Goal: Task Accomplishment & Management: Use online tool/utility

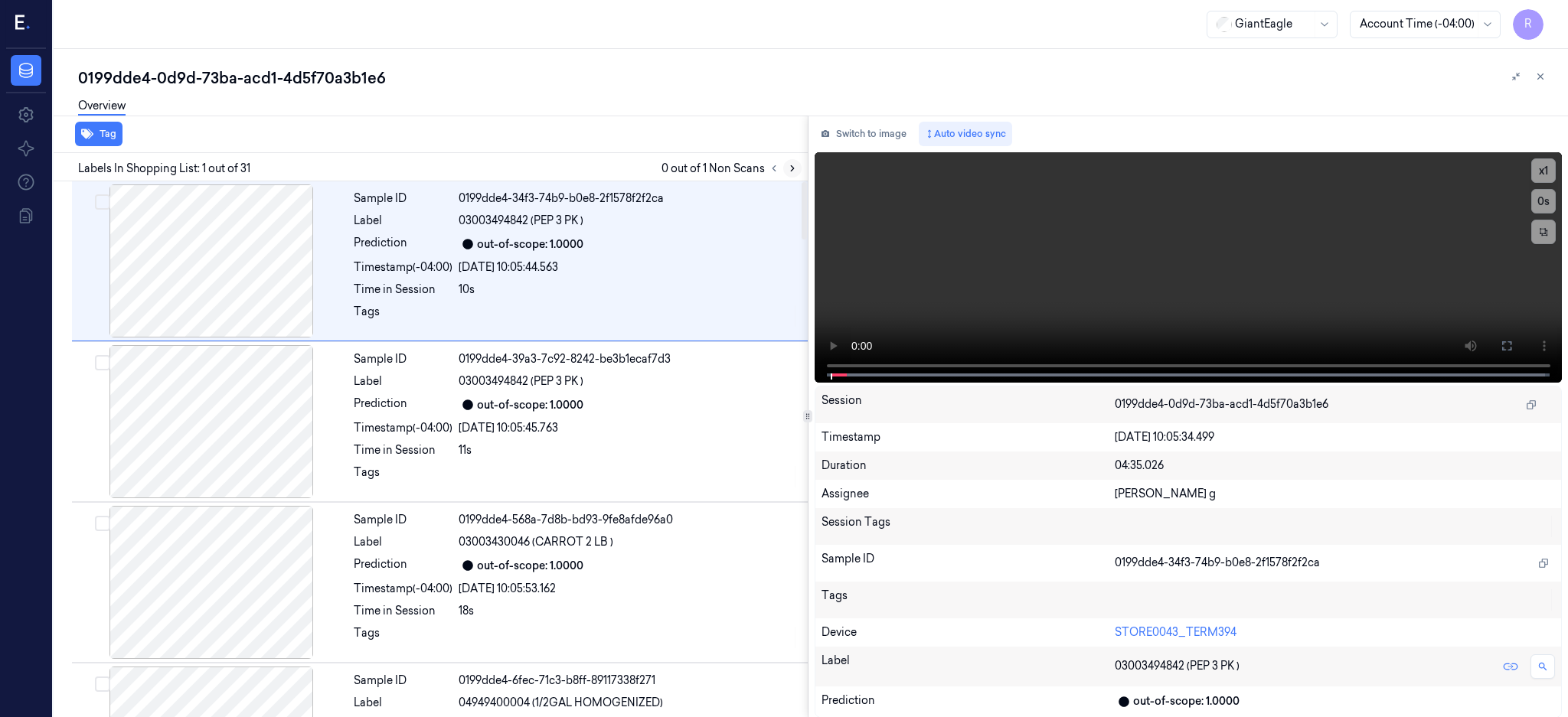
click at [801, 167] on button at bounding box center [792, 168] width 18 height 18
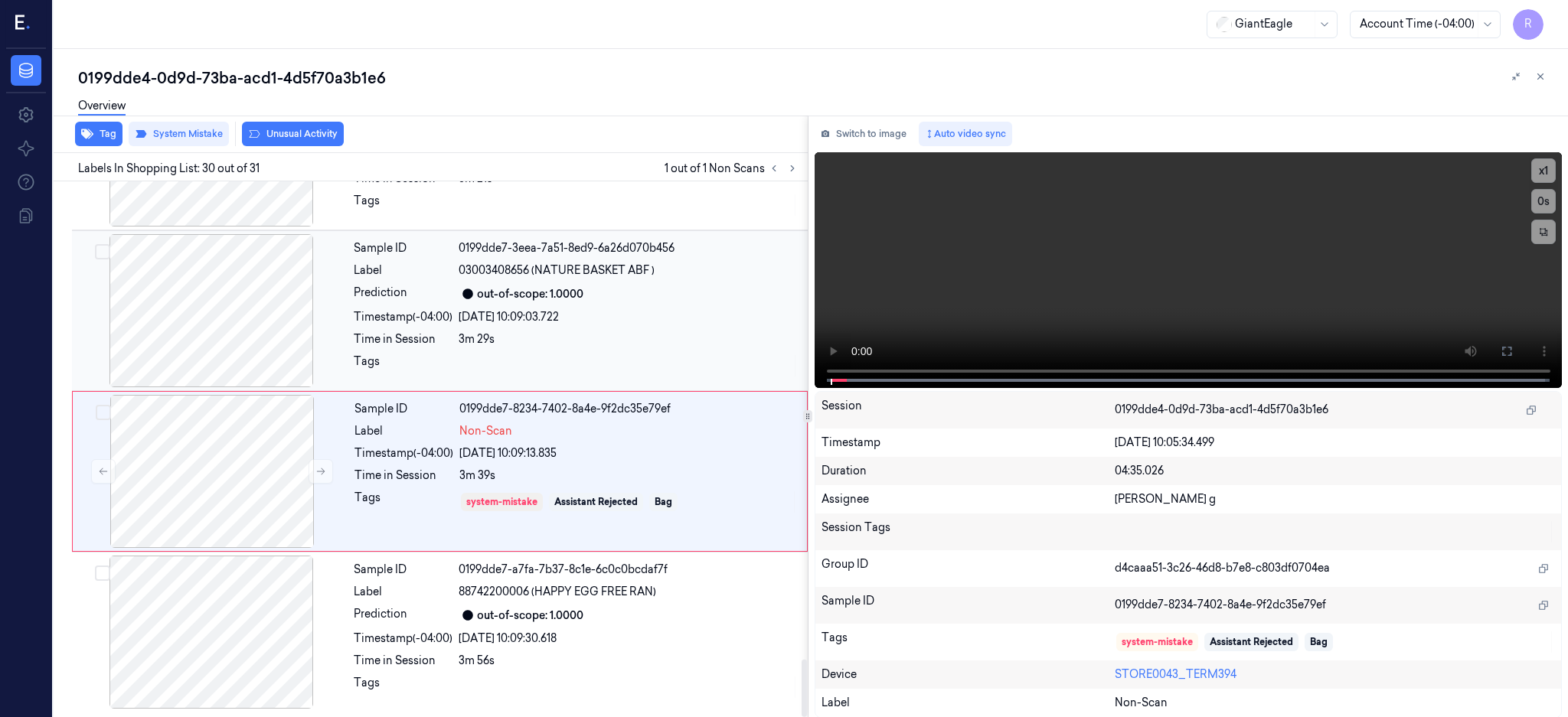
click at [219, 305] on div at bounding box center [211, 311] width 272 height 154
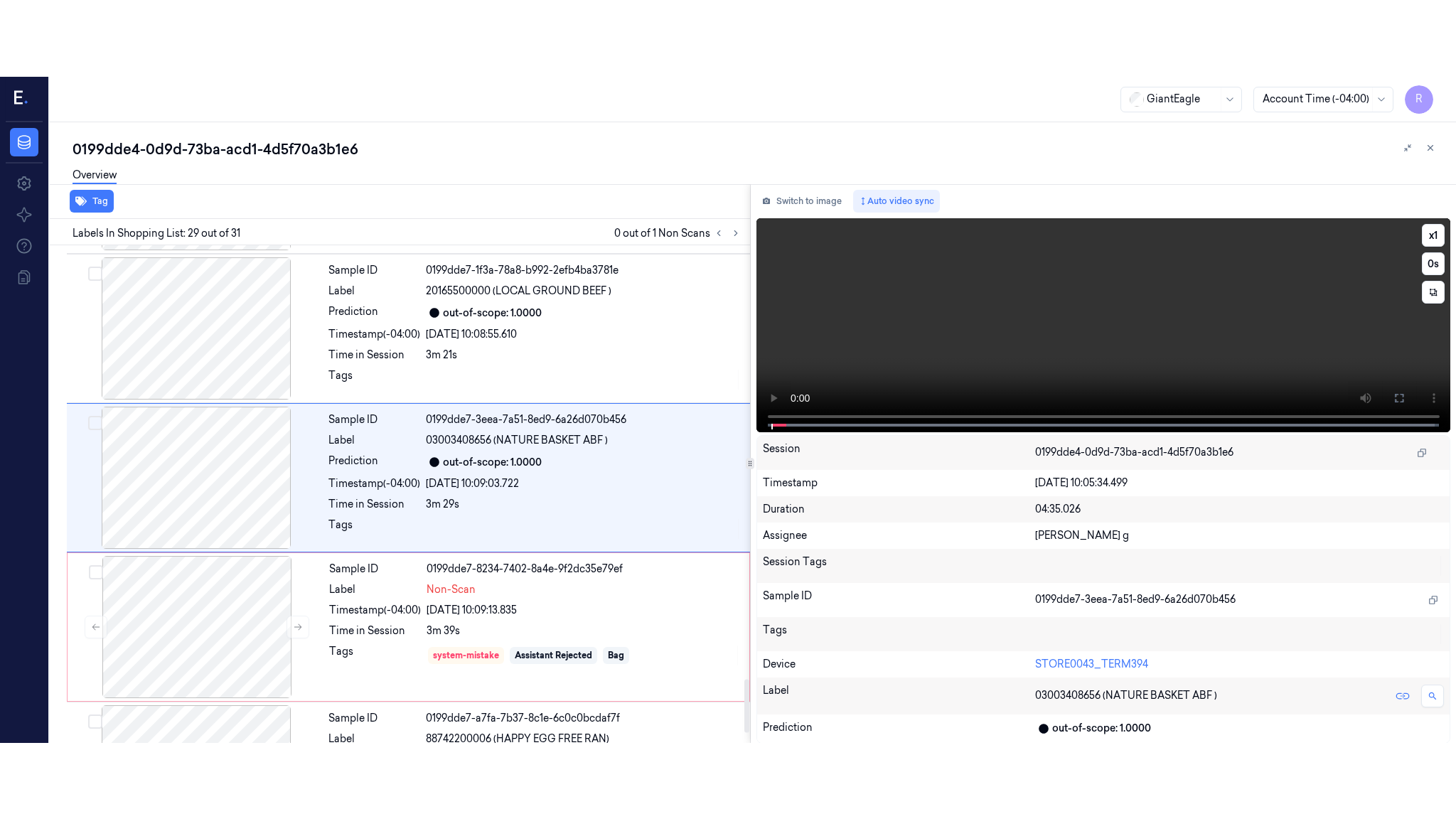
scroll to position [4008, 0]
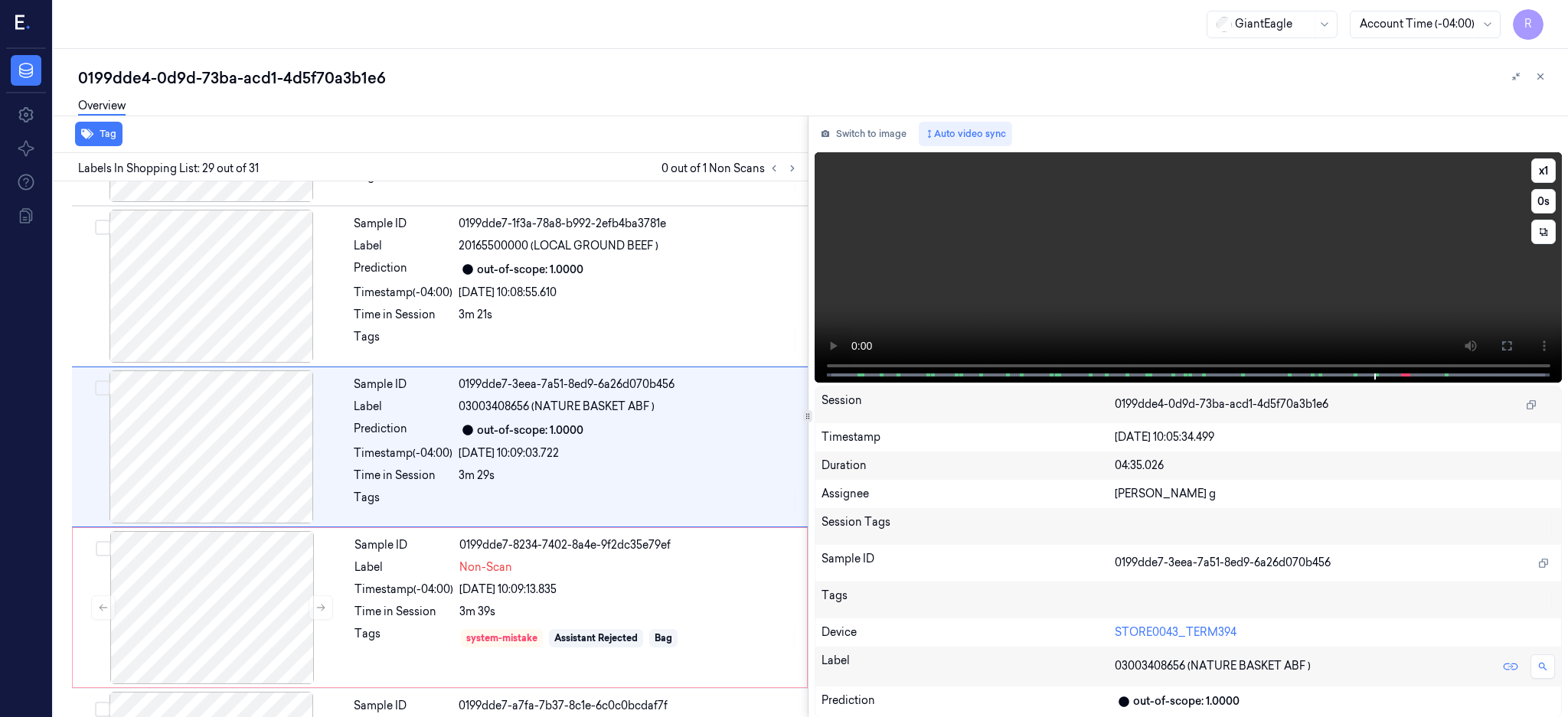
click at [174, 471] on div at bounding box center [211, 447] width 272 height 154
click at [1518, 339] on button at bounding box center [1506, 346] width 24 height 24
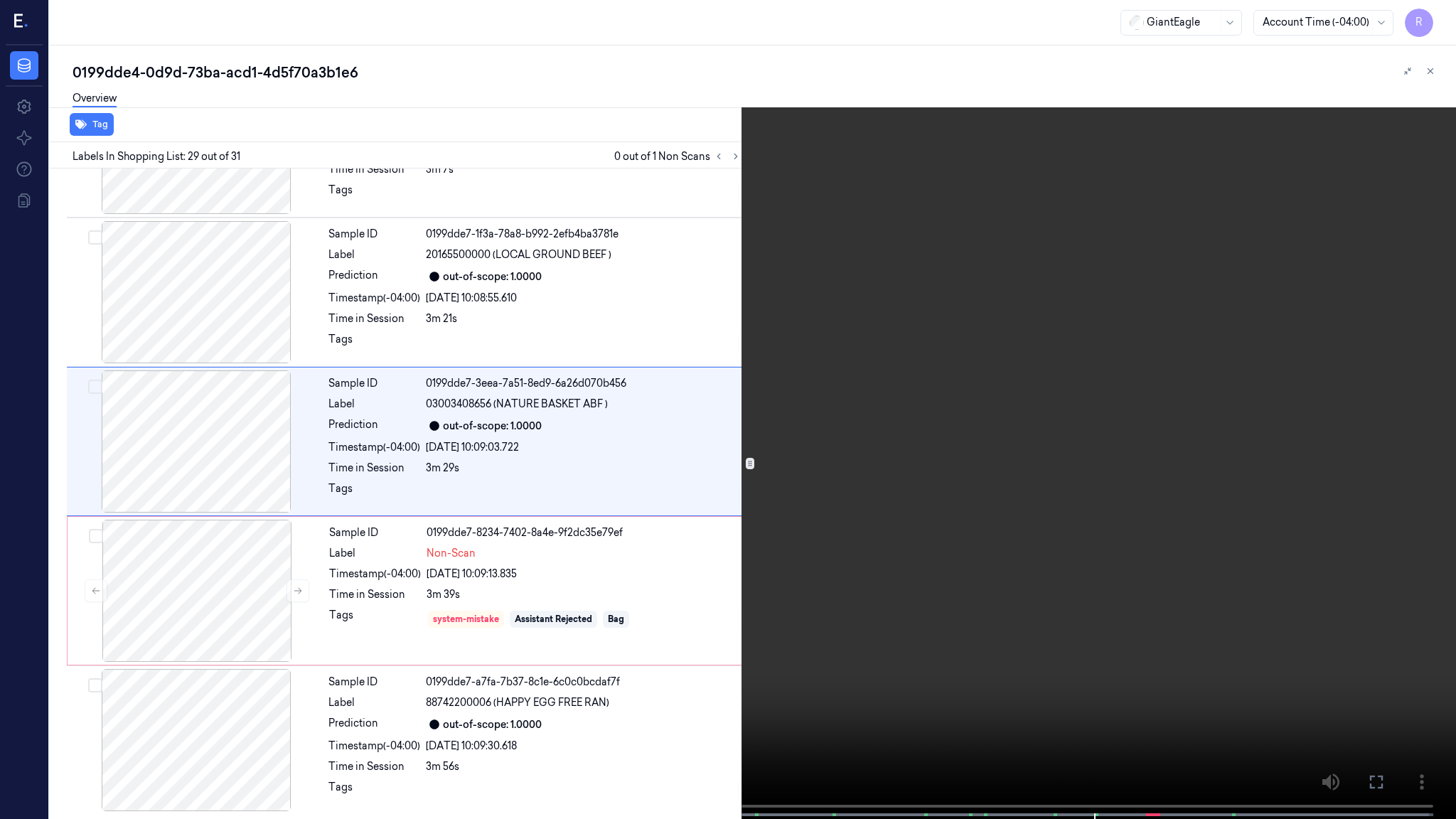
click at [910, 378] on video at bounding box center [728, 411] width 1456 height 822
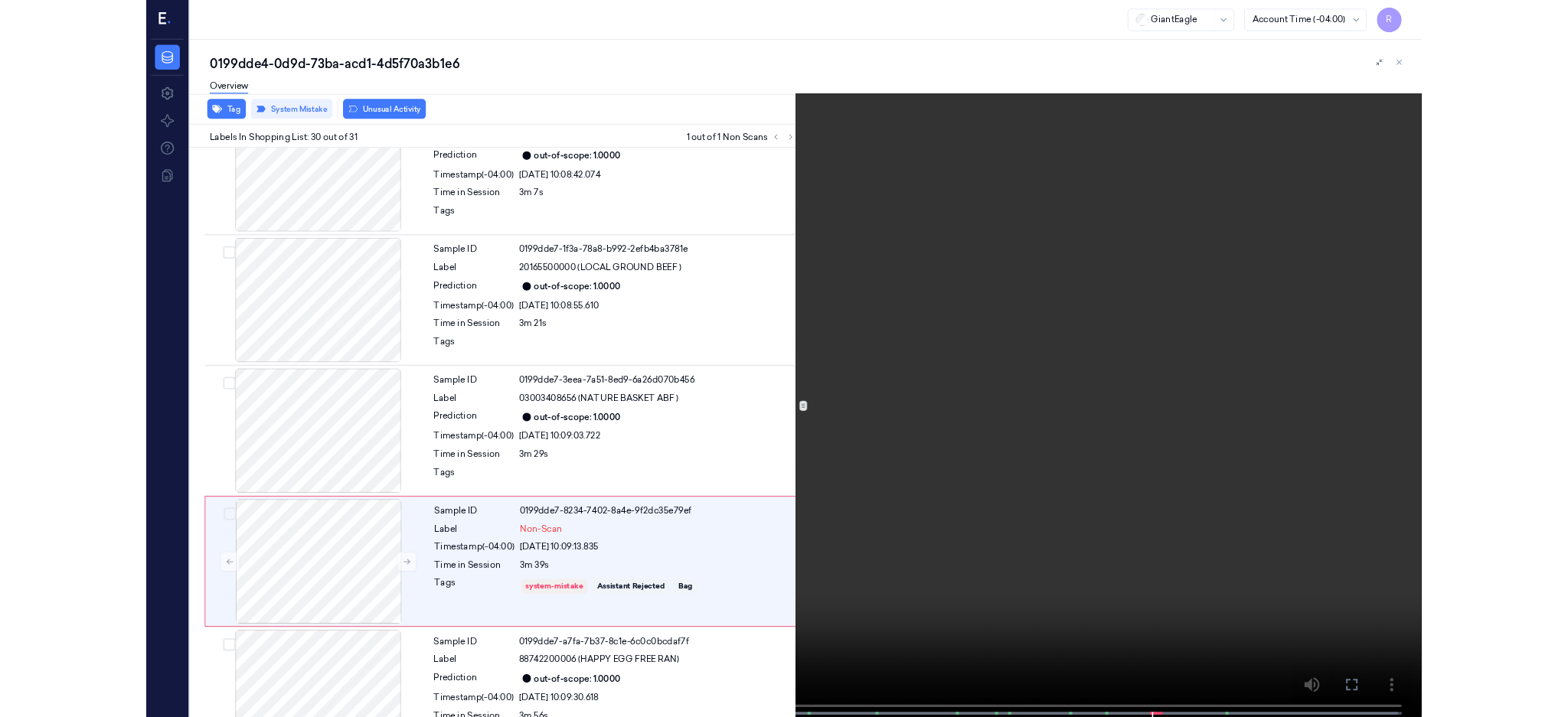
scroll to position [4291, 0]
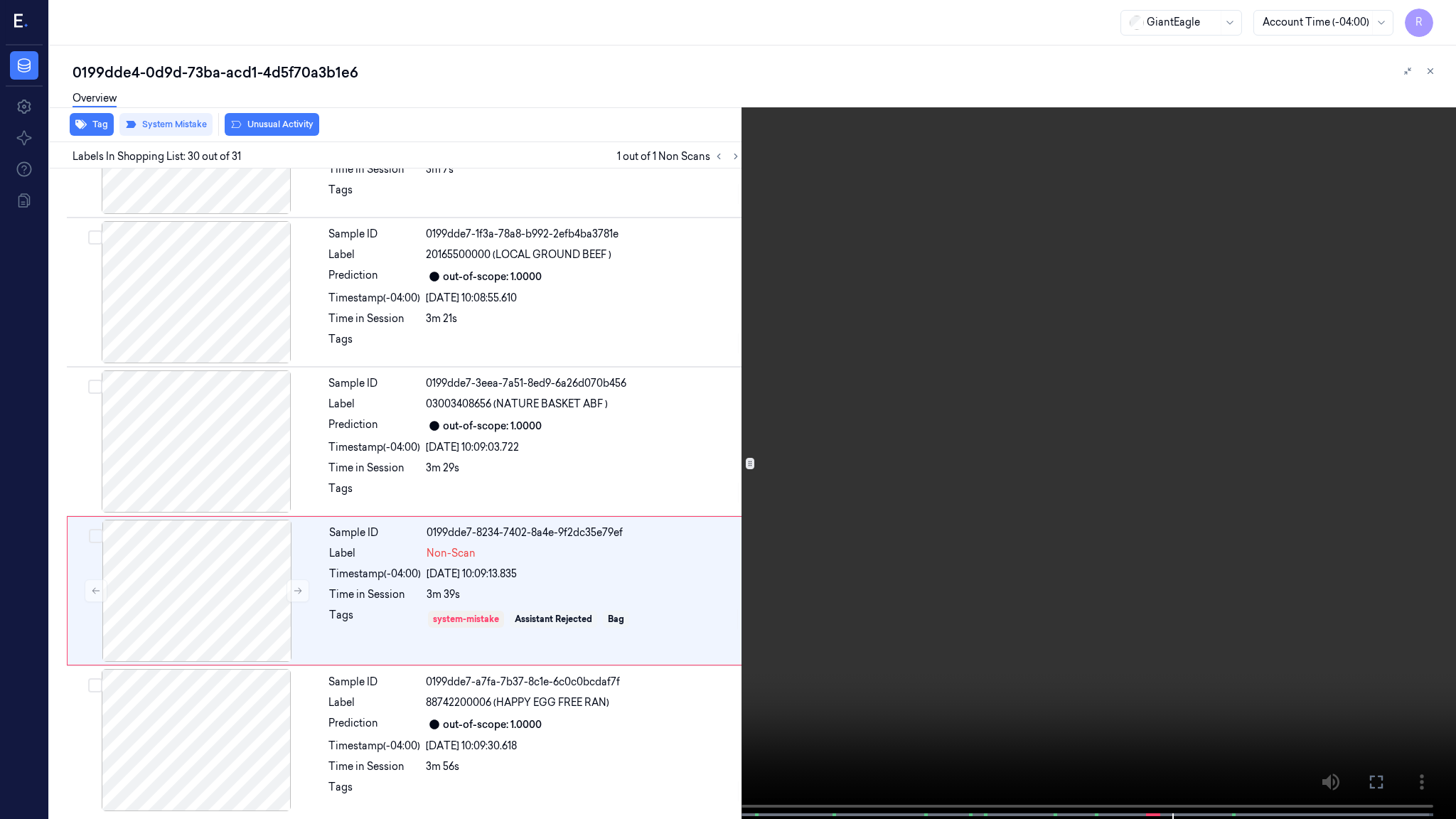
click at [1050, 666] on video at bounding box center [728, 411] width 1456 height 822
click at [1012, 578] on video at bounding box center [728, 411] width 1456 height 822
click at [1148, 625] on video at bounding box center [728, 411] width 1456 height 822
click at [1433, 76] on icon at bounding box center [1438, 74] width 10 height 10
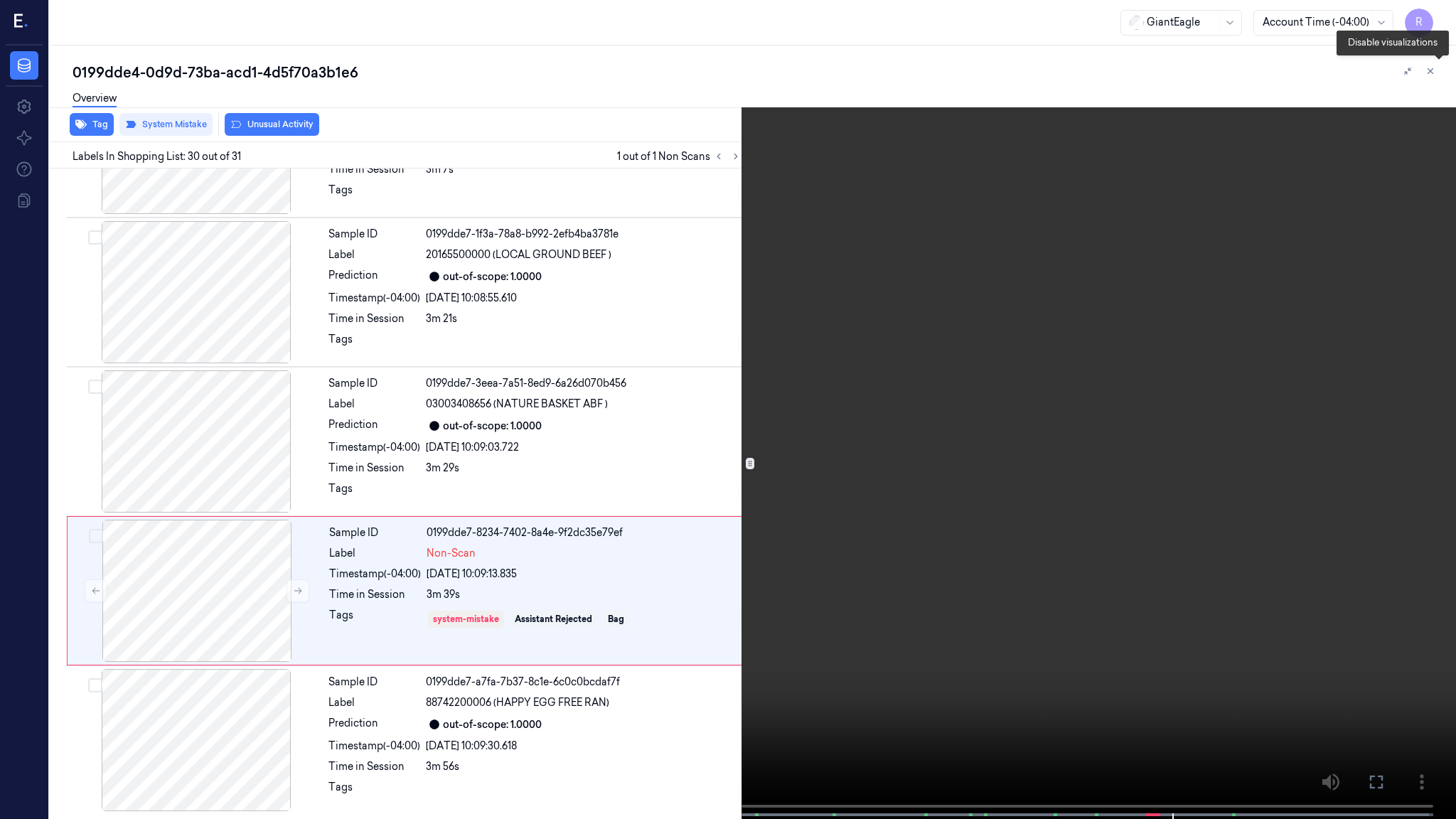
click at [1088, 233] on video at bounding box center [728, 411] width 1456 height 822
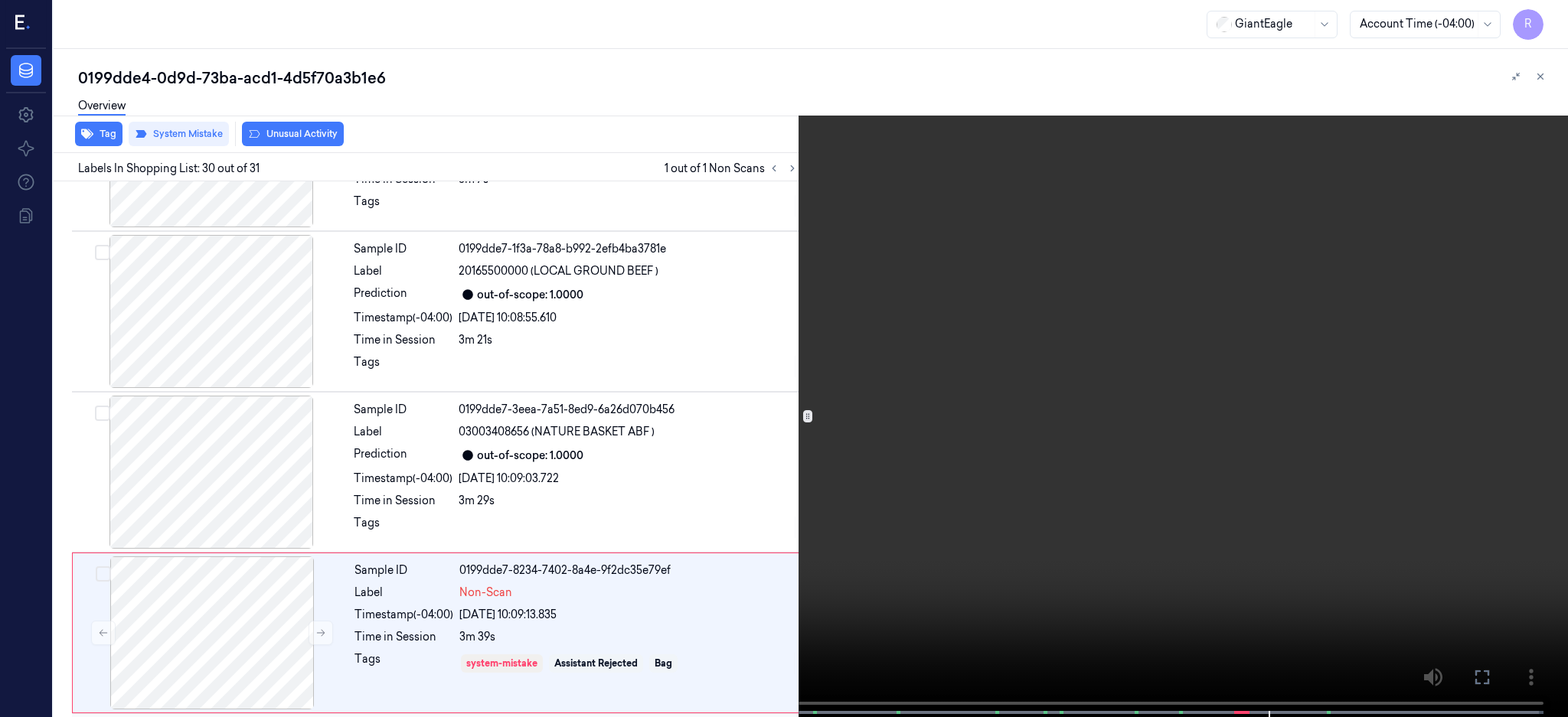
scroll to position [4455, 0]
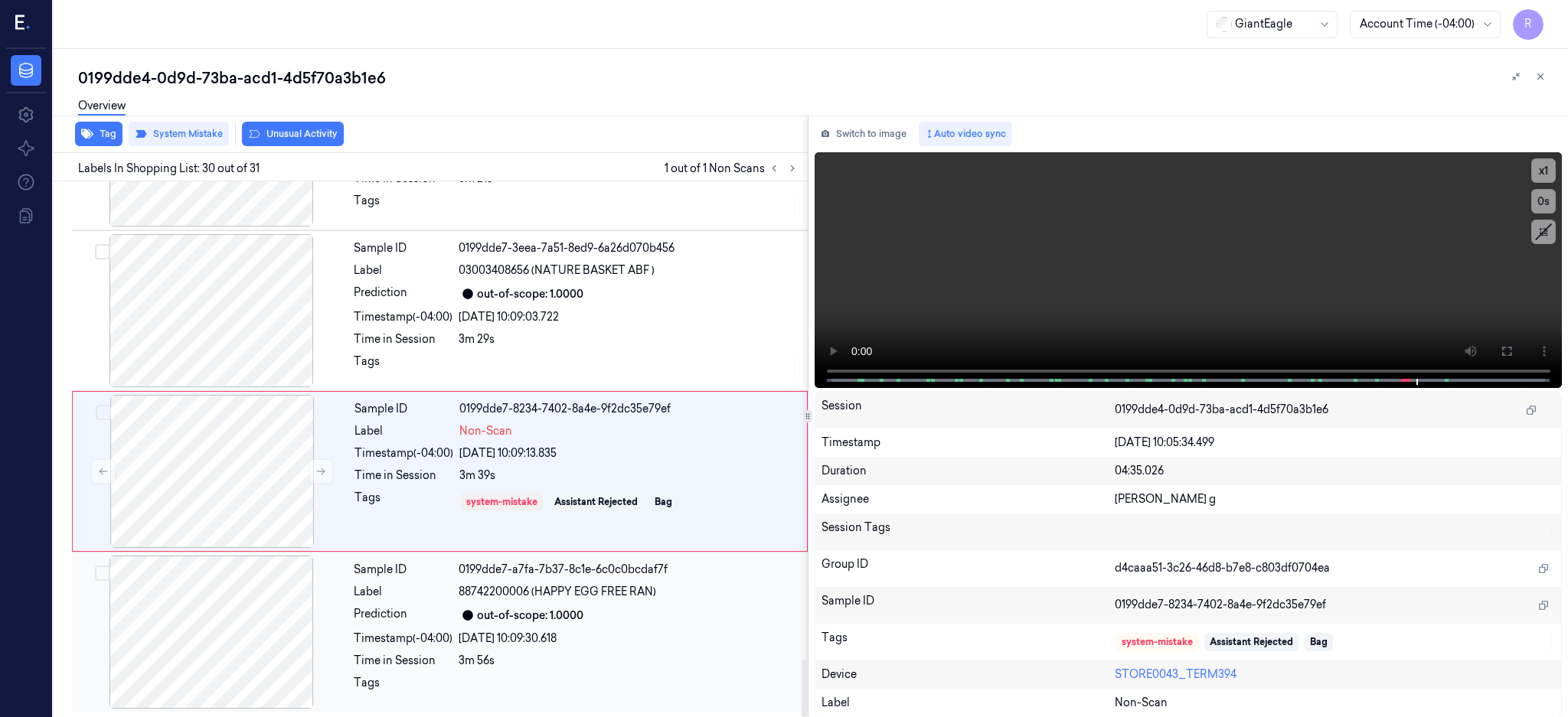
click at [147, 606] on div at bounding box center [211, 632] width 272 height 154
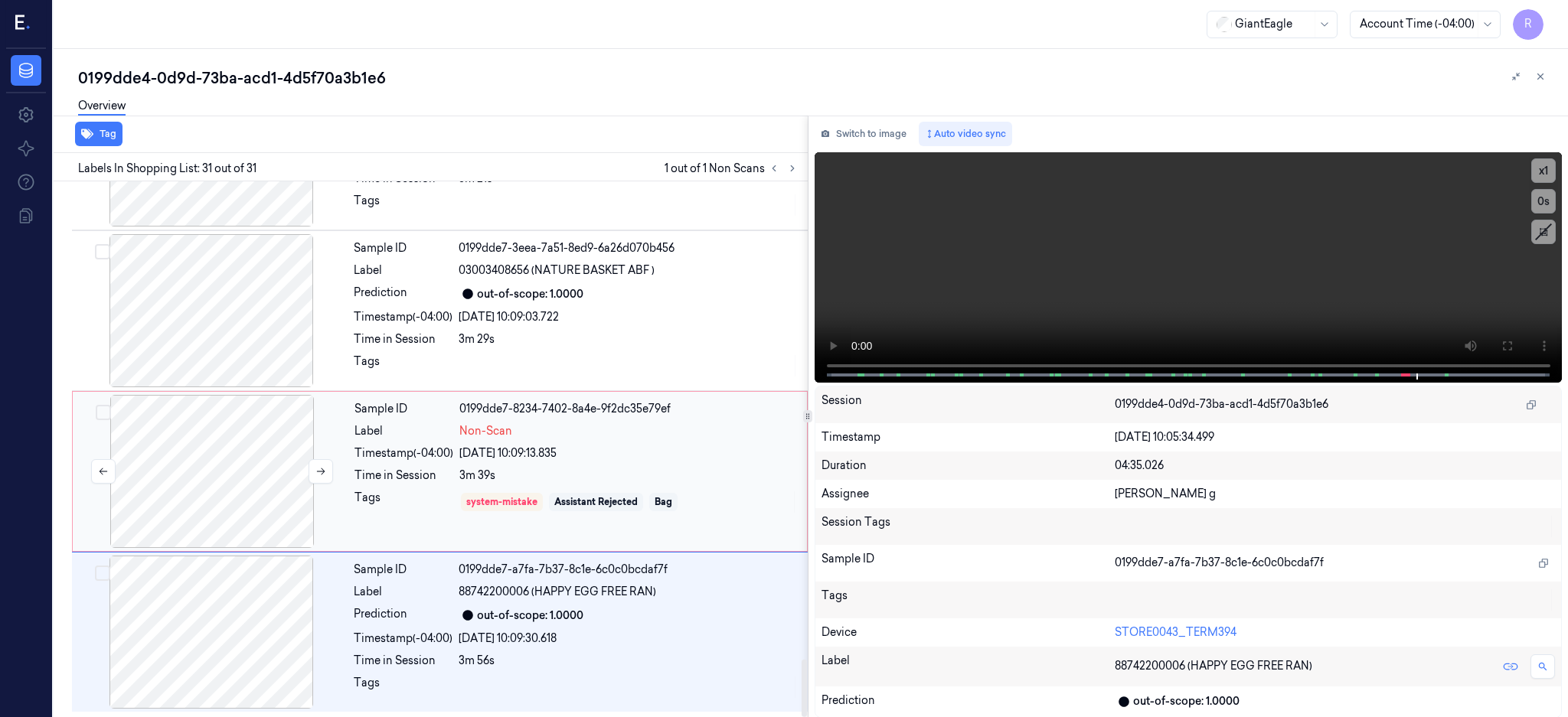
click at [174, 458] on div at bounding box center [212, 472] width 272 height 154
